Goal: Find specific page/section: Find specific page/section

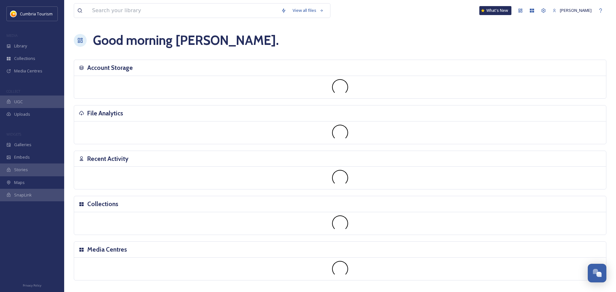
scroll to position [2514, 0]
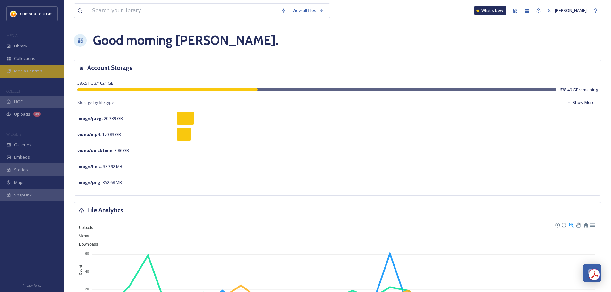
click at [23, 65] on div "Media Centres" at bounding box center [32, 71] width 64 height 13
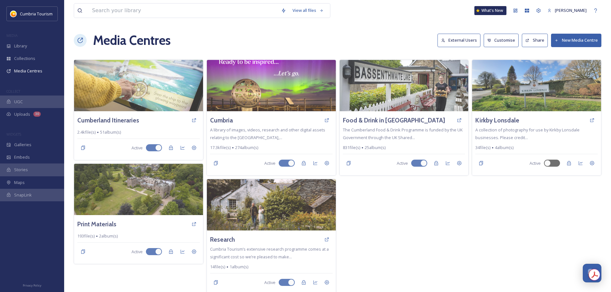
click at [445, 40] on icon at bounding box center [443, 40] width 4 height 4
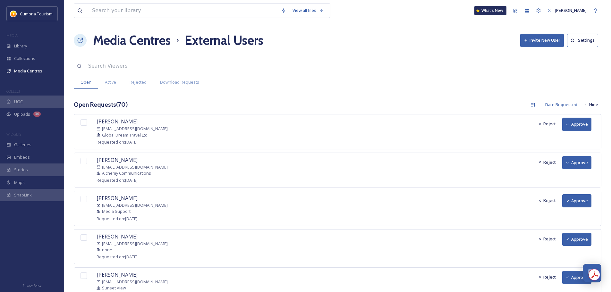
click at [162, 61] on input at bounding box center [159, 66] width 149 height 14
type input "ilves"
